Goal: Check status: Check status

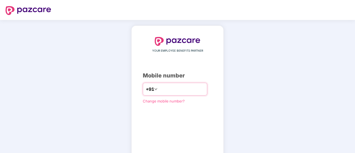
click at [184, 88] on input "number" at bounding box center [180, 89] width 45 height 9
type input "**********"
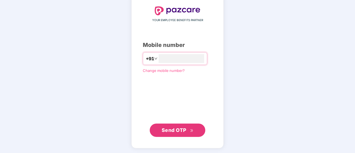
click at [184, 132] on span "Send OTP" at bounding box center [173, 130] width 25 height 6
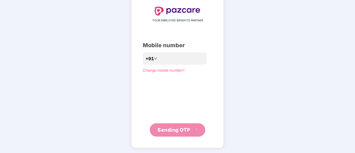
scroll to position [28, 0]
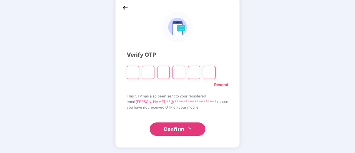
click at [138, 70] on input "Please enter verification code. Digit 1" at bounding box center [132, 72] width 12 height 13
type input "*"
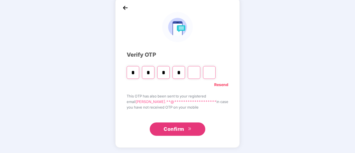
type input "*"
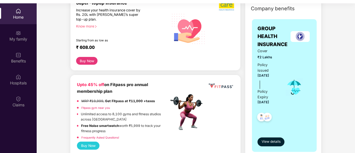
scroll to position [111, 0]
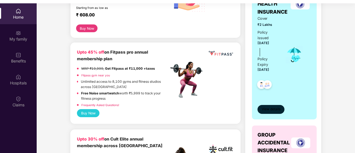
click at [274, 105] on button "View details" at bounding box center [270, 109] width 27 height 9
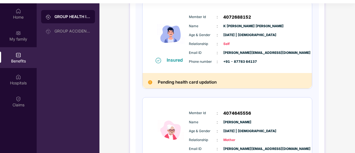
scroll to position [130, 0]
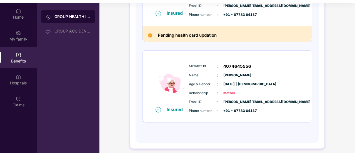
click at [235, 91] on span "Mother" at bounding box center [237, 92] width 28 height 5
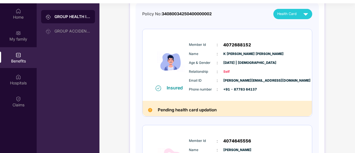
scroll to position [47, 0]
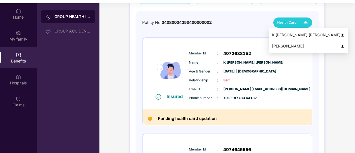
click at [285, 25] on div "Health Card" at bounding box center [293, 23] width 33 height 10
click at [240, 28] on div "Policy No: 34080034250400000002 Health Card Insured Member Id : 4072688152 Name…" at bounding box center [227, 115] width 170 height 197
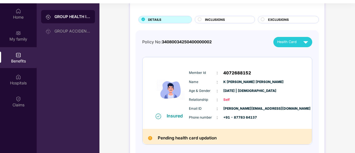
scroll to position [19, 0]
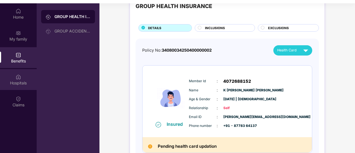
click at [21, 77] on img at bounding box center [19, 77] width 6 height 6
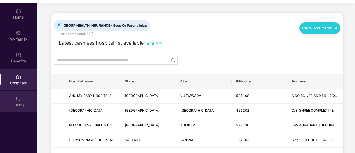
click at [22, 102] on div "Claims" at bounding box center [18, 105] width 37 height 6
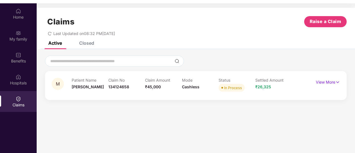
click at [331, 85] on div "View More" at bounding box center [327, 82] width 24 height 9
click at [327, 82] on p "View More" at bounding box center [327, 81] width 24 height 7
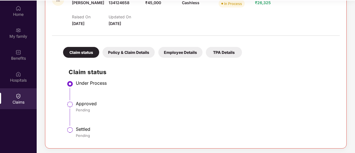
scroll to position [31, 0]
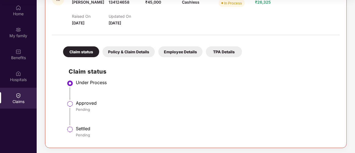
click at [133, 53] on div "Policy & Claim Details" at bounding box center [128, 51] width 52 height 11
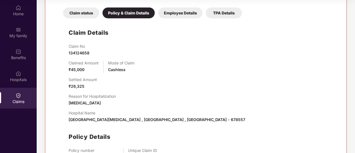
scroll to position [105, 0]
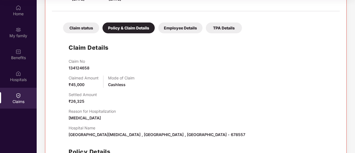
click at [179, 31] on div "Employee Details" at bounding box center [180, 27] width 44 height 11
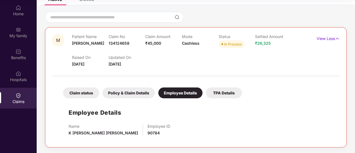
scroll to position [40, 0]
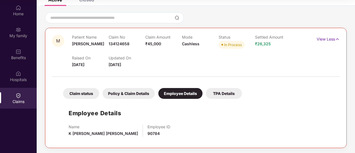
click at [213, 94] on div "TPA Details" at bounding box center [224, 93] width 36 height 11
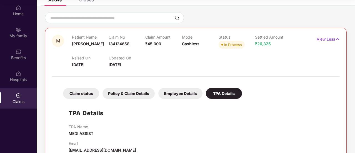
scroll to position [52, 0]
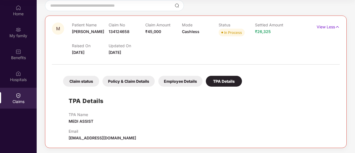
click at [136, 81] on div "Policy & Claim Details" at bounding box center [128, 81] width 52 height 11
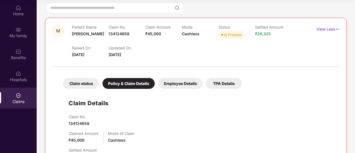
scroll to position [0, 0]
